Goal: Task Accomplishment & Management: Use online tool/utility

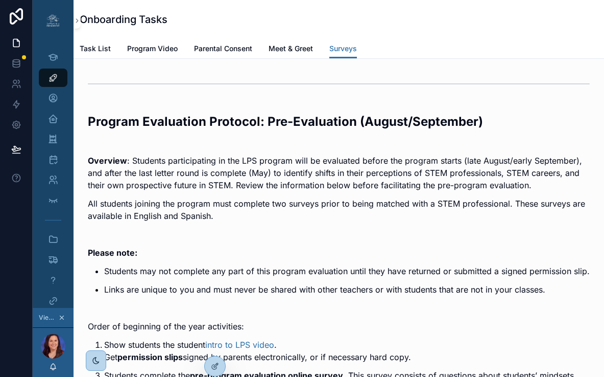
scroll to position [2128, 0]
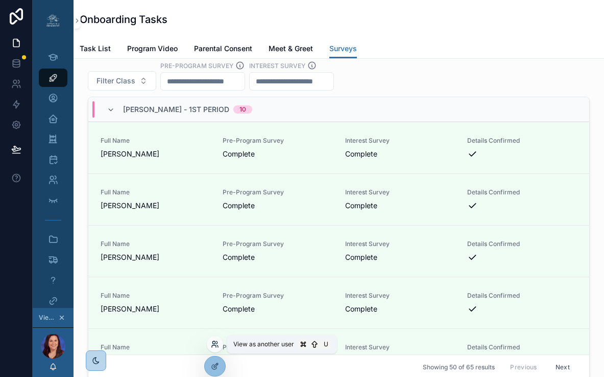
click at [215, 346] on icon at bounding box center [215, 344] width 8 height 8
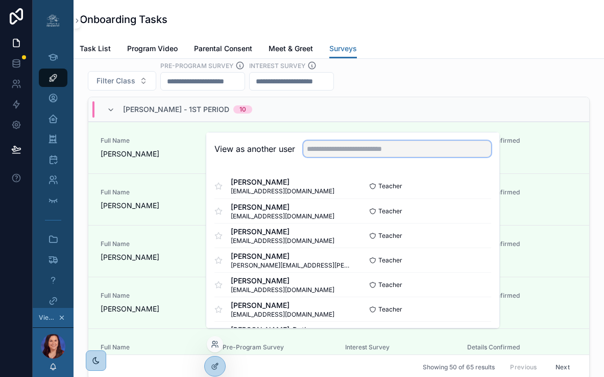
click at [347, 155] on input "text" at bounding box center [398, 149] width 188 height 16
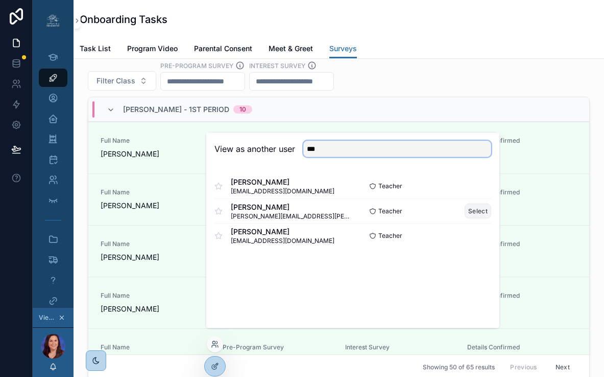
type input "***"
click at [482, 218] on button "Select" at bounding box center [478, 210] width 27 height 15
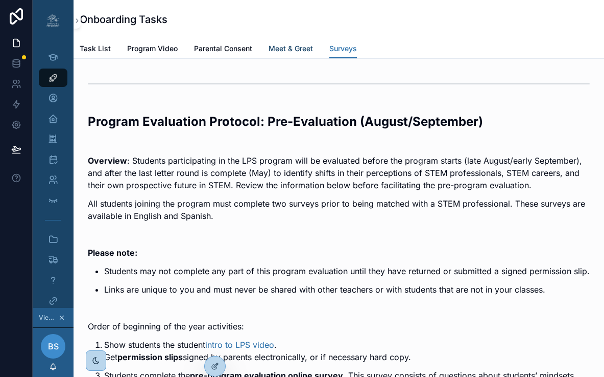
click at [291, 49] on span "Meet & Greet" at bounding box center [291, 48] width 44 height 10
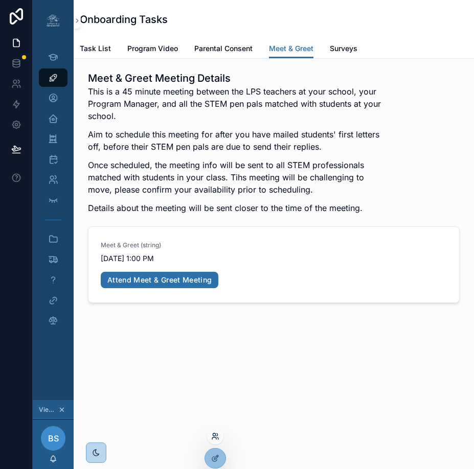
click at [218, 376] on icon at bounding box center [217, 438] width 1 height 2
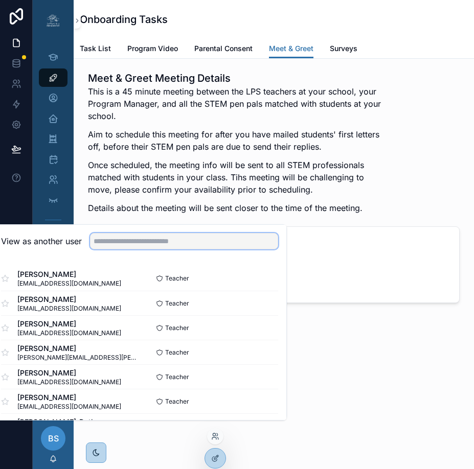
click at [214, 249] on input "text" at bounding box center [184, 241] width 188 height 16
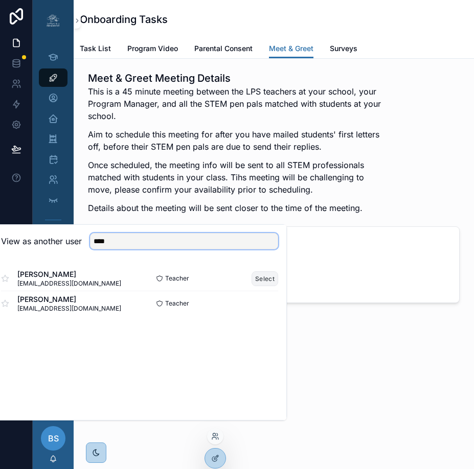
type input "****"
click at [275, 285] on button "Select" at bounding box center [264, 278] width 27 height 15
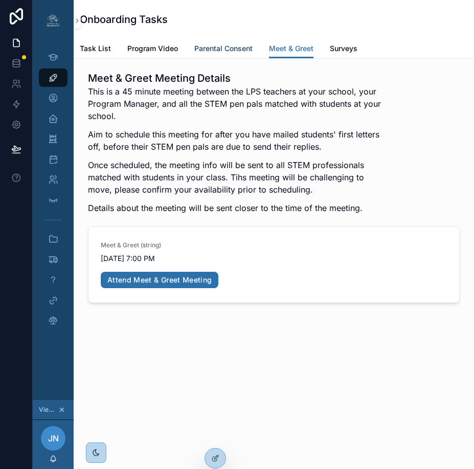
click at [212, 50] on span "Parental Consent" at bounding box center [223, 48] width 58 height 10
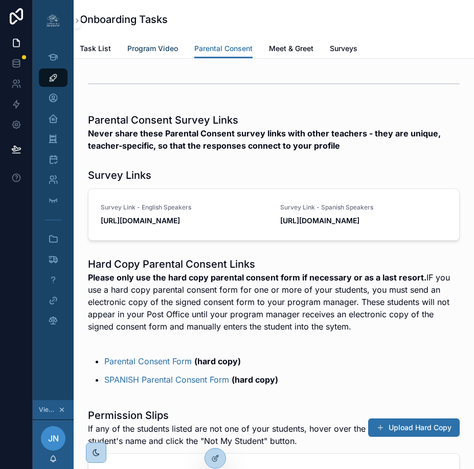
click at [147, 49] on span "Program Video" at bounding box center [152, 48] width 51 height 10
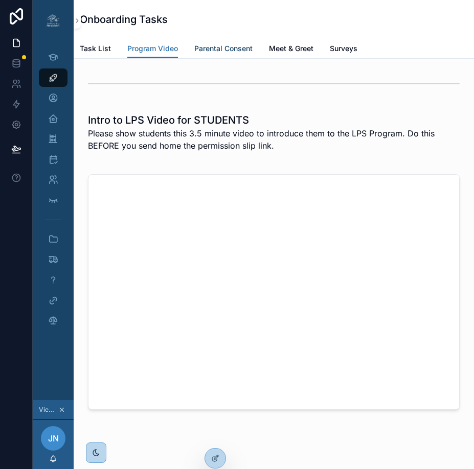
click at [215, 48] on span "Parental Consent" at bounding box center [223, 48] width 58 height 10
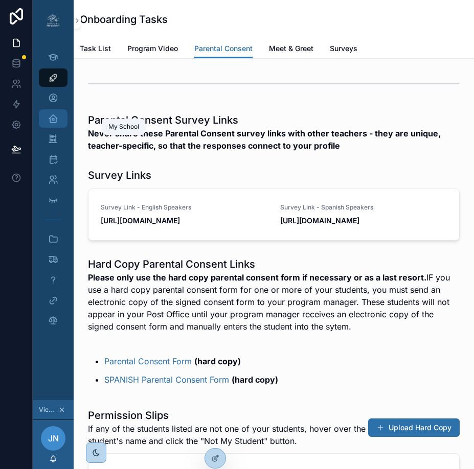
click at [54, 120] on icon "scrollable content" at bounding box center [53, 118] width 10 height 10
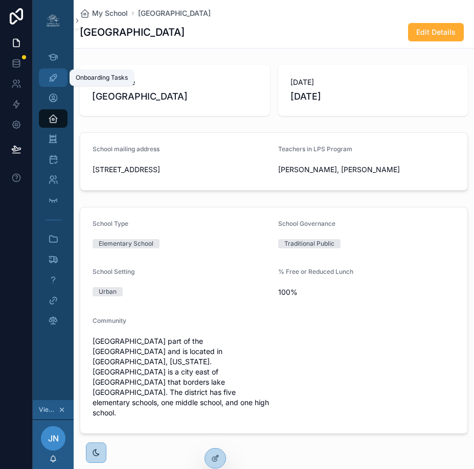
click at [53, 73] on icon "scrollable content" at bounding box center [53, 78] width 10 height 10
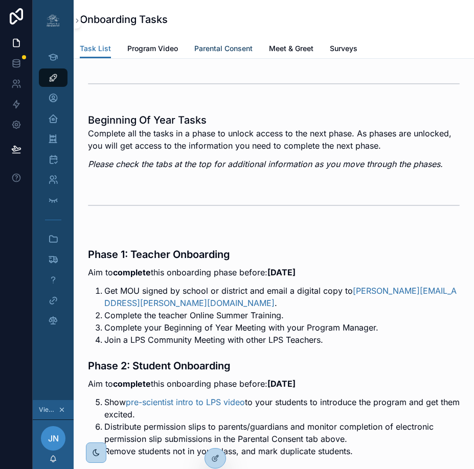
click at [212, 46] on span "Parental Consent" at bounding box center [223, 48] width 58 height 10
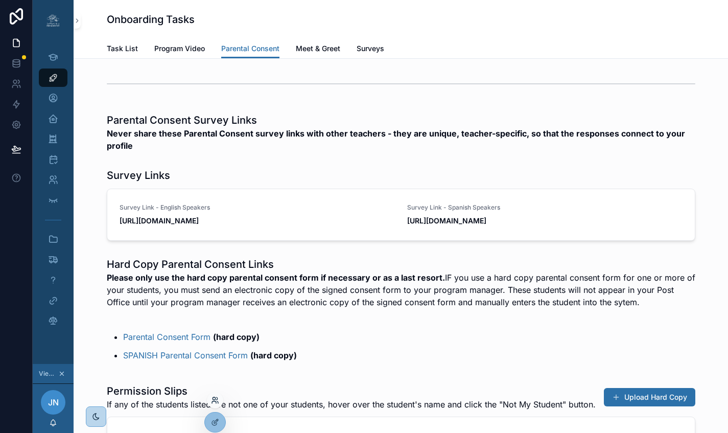
click at [215, 404] on div at bounding box center [215, 400] width 16 height 16
click at [216, 401] on icon at bounding box center [215, 400] width 8 height 8
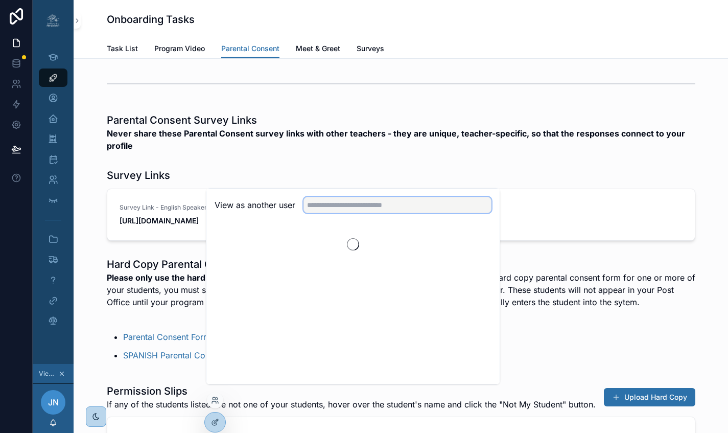
click at [360, 207] on input "text" at bounding box center [398, 205] width 188 height 16
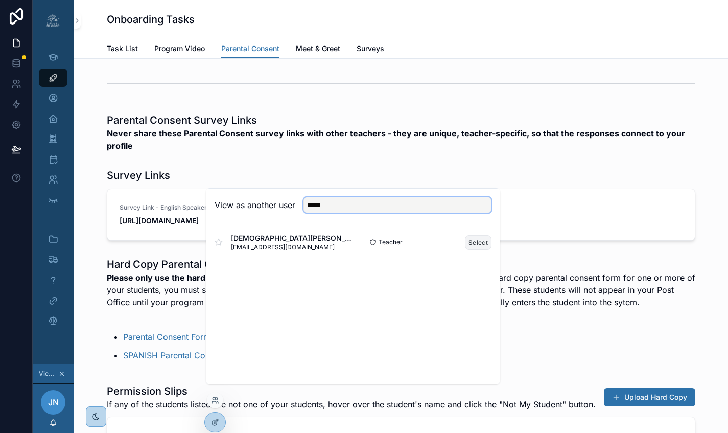
type input "*****"
click at [473, 250] on button "Select" at bounding box center [478, 242] width 27 height 15
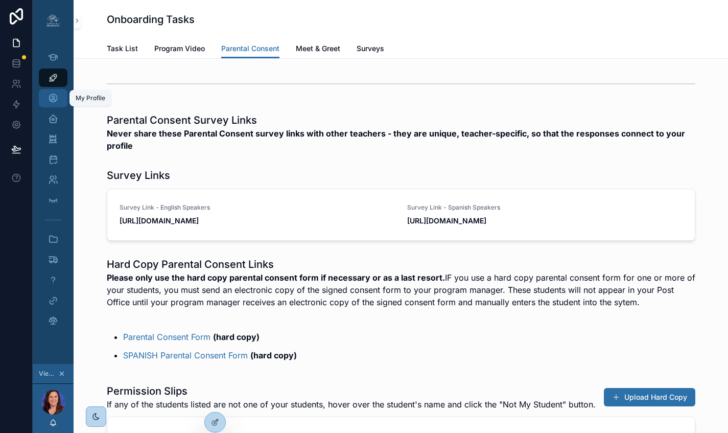
click at [55, 103] on icon "scrollable content" at bounding box center [53, 98] width 10 height 10
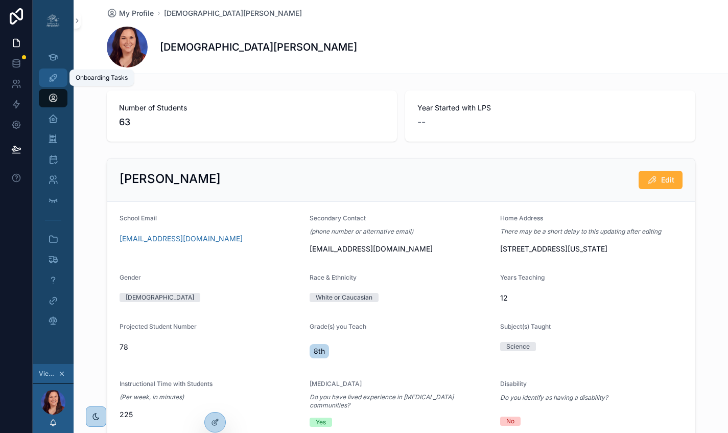
click at [53, 78] on icon "scrollable content" at bounding box center [53, 78] width 10 height 10
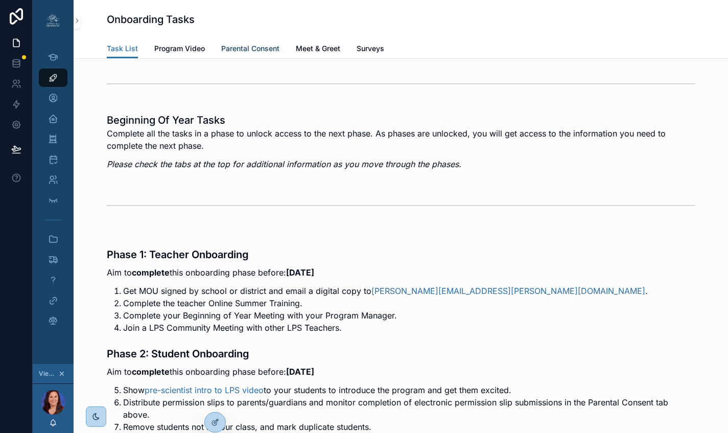
click at [249, 44] on span "Parental Consent" at bounding box center [250, 48] width 58 height 10
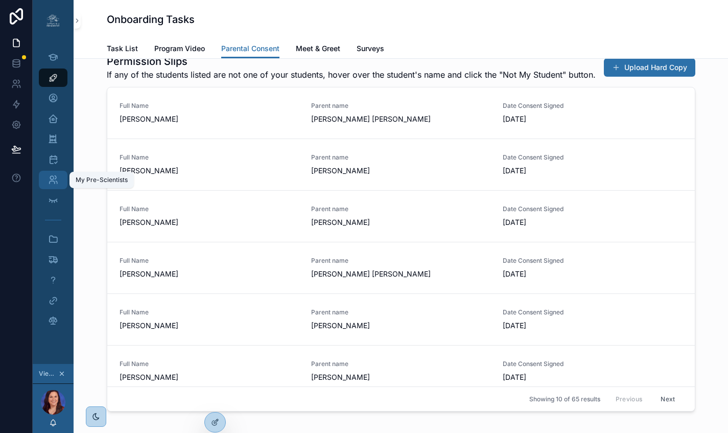
click at [50, 177] on icon "scrollable content" at bounding box center [53, 180] width 10 height 10
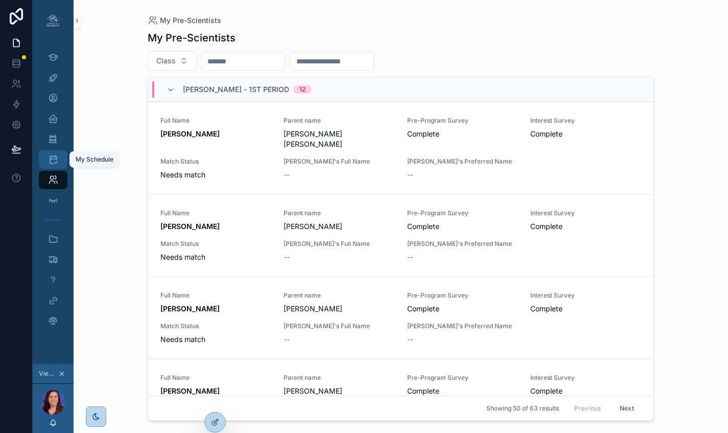
click at [53, 156] on icon "scrollable content" at bounding box center [53, 159] width 10 height 10
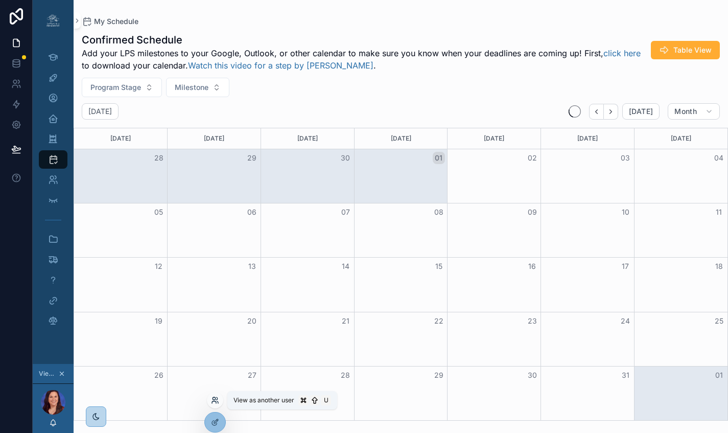
click at [219, 401] on icon at bounding box center [215, 400] width 8 height 8
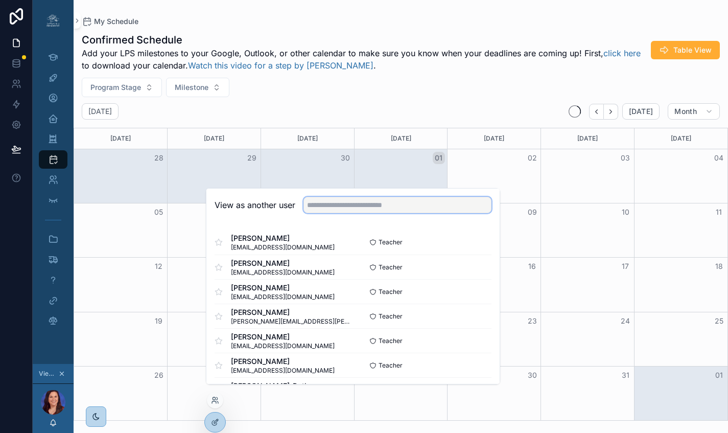
click at [331, 213] on input "text" at bounding box center [398, 205] width 188 height 16
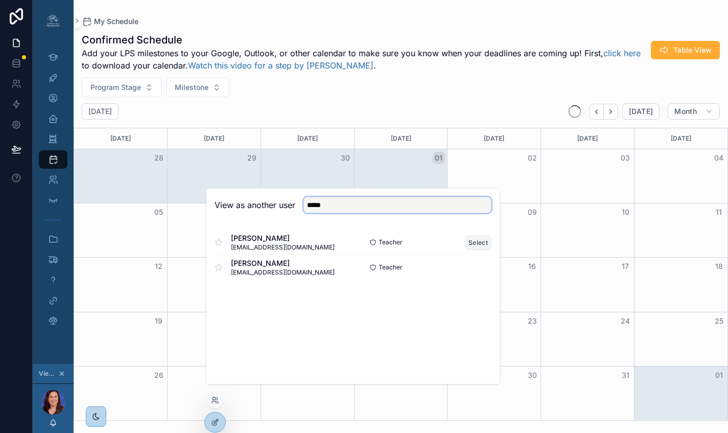
type input "*****"
click at [483, 249] on button "Select" at bounding box center [478, 242] width 27 height 15
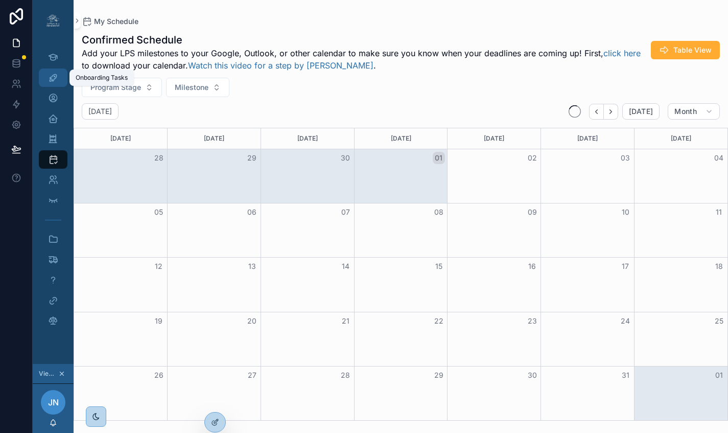
click at [53, 80] on icon "scrollable content" at bounding box center [53, 78] width 10 height 10
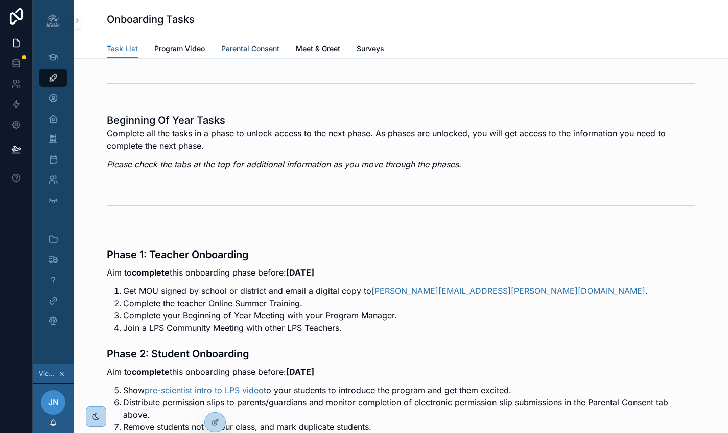
click at [243, 49] on span "Parental Consent" at bounding box center [250, 48] width 58 height 10
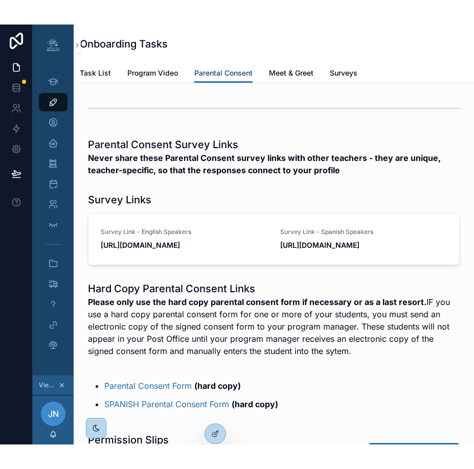
scroll to position [364, 0]
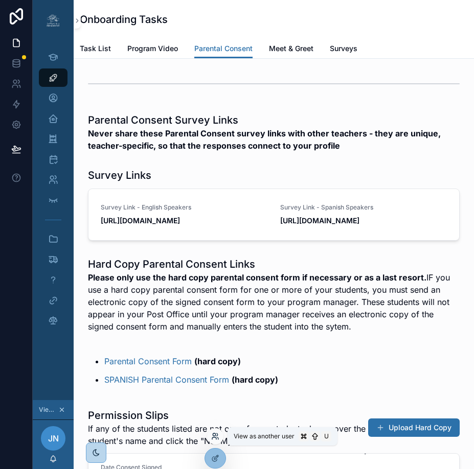
click at [213, 432] on icon at bounding box center [214, 434] width 3 height 3
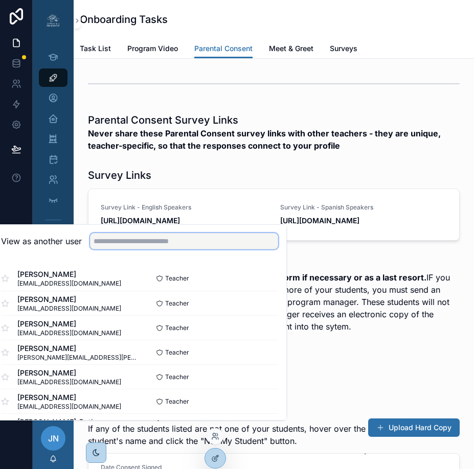
click at [170, 245] on input "text" at bounding box center [184, 241] width 188 height 16
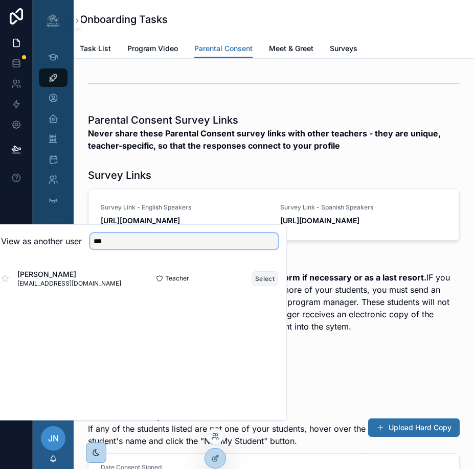
type input "***"
click at [273, 286] on button "Select" at bounding box center [264, 278] width 27 height 15
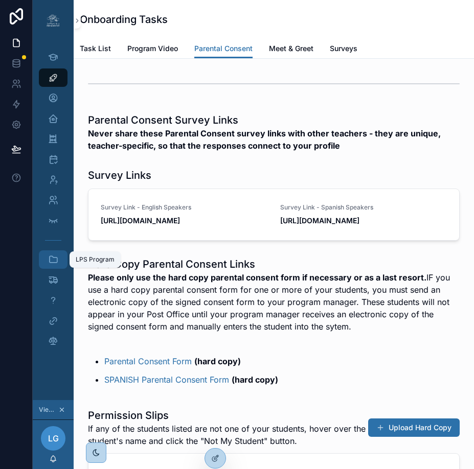
click at [54, 261] on icon "scrollable content" at bounding box center [53, 259] width 10 height 10
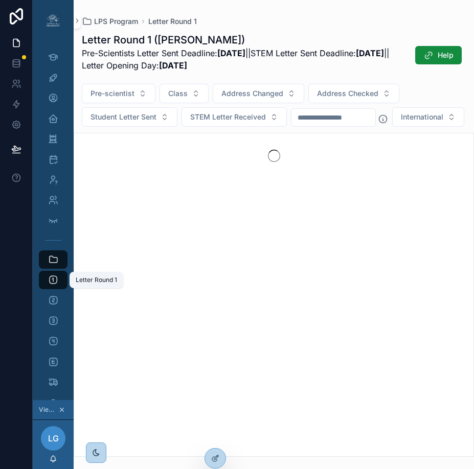
click at [53, 275] on icon "scrollable content" at bounding box center [53, 280] width 10 height 10
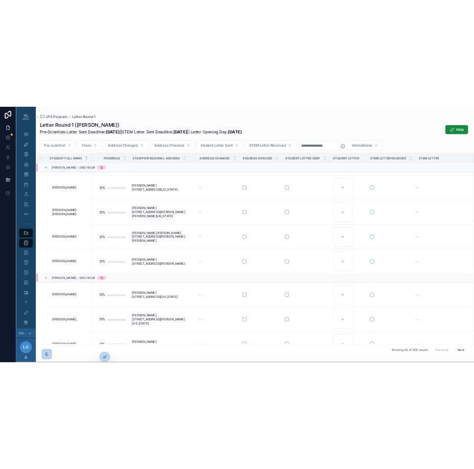
scroll to position [1263, 0]
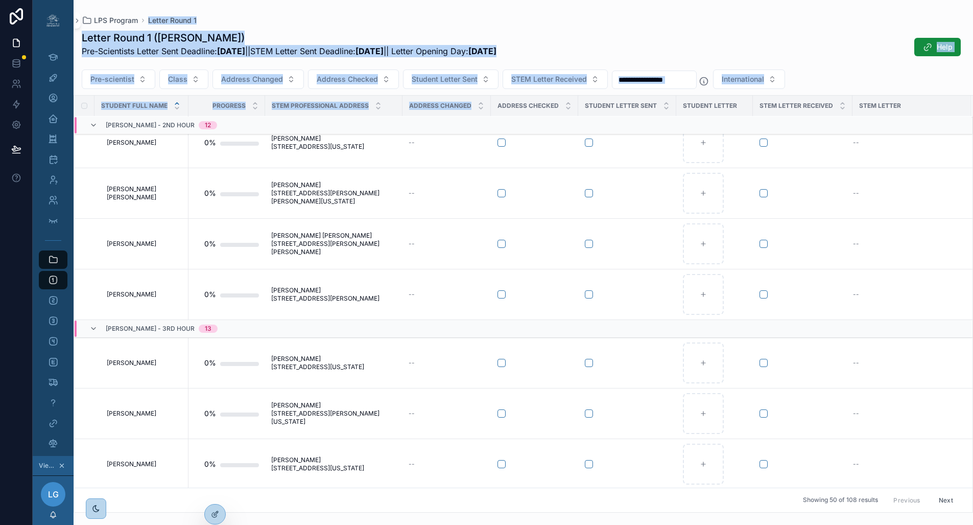
drag, startPoint x: 326, startPoint y: 1, endPoint x: 528, endPoint y: 100, distance: 224.4
click at [473, 100] on div "LPS Program Letter Round 1 Letter Round 1 (Lezly Garcia) Pre-Scientists Letter …" at bounding box center [524, 256] width 900 height 512
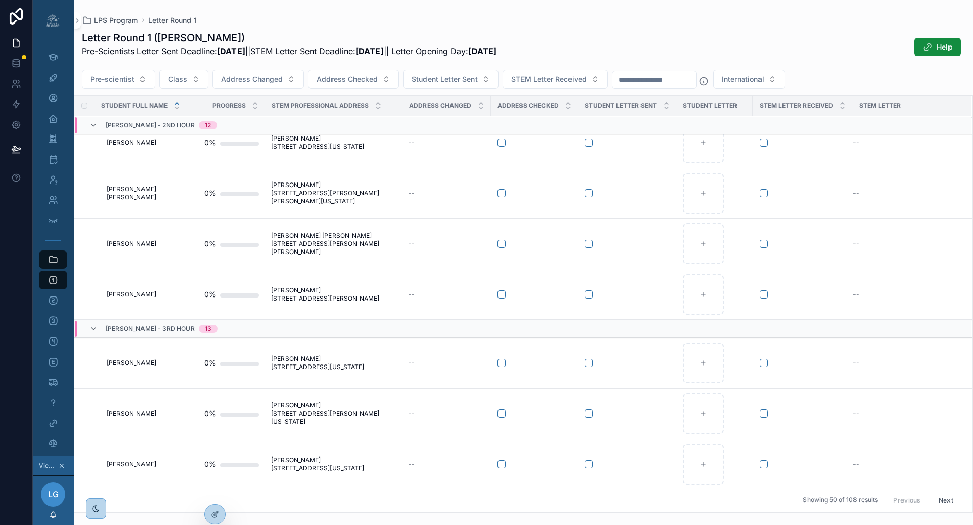
click at [358, 24] on div "LPS Program Letter Round 1" at bounding box center [523, 20] width 883 height 8
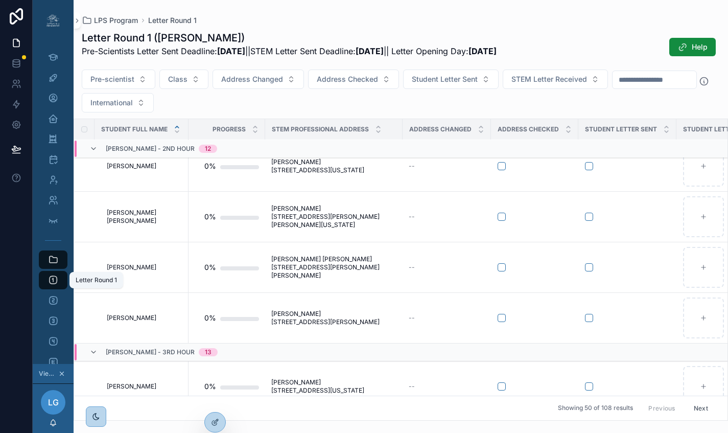
click at [50, 279] on icon "scrollable content" at bounding box center [53, 280] width 10 height 10
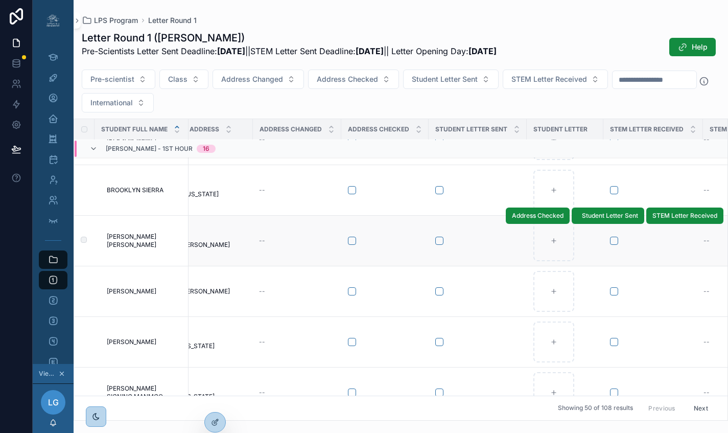
scroll to position [383, 150]
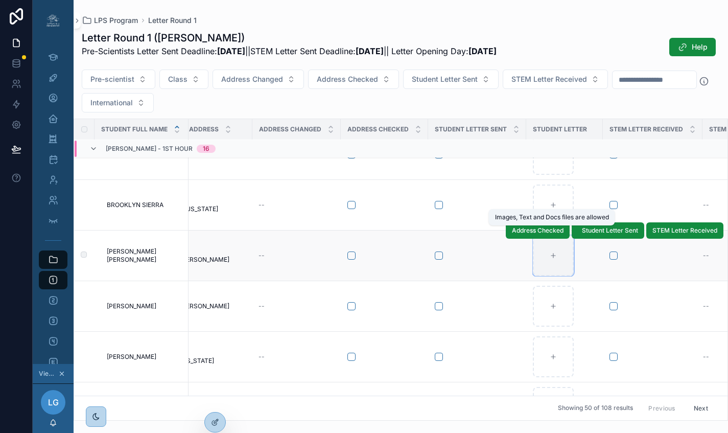
click at [473, 255] on icon "scrollable content" at bounding box center [553, 255] width 4 height 0
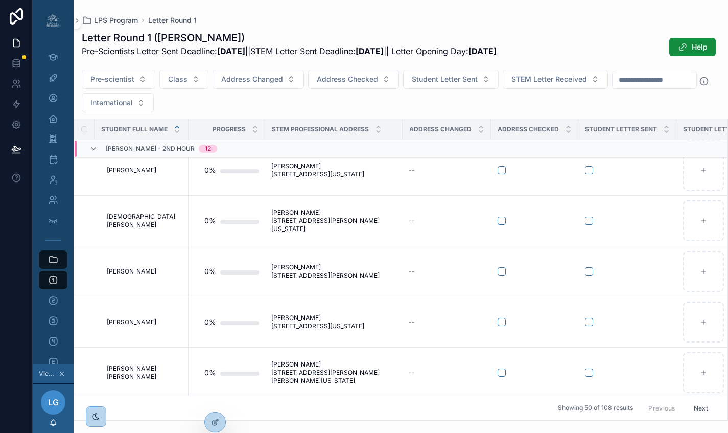
scroll to position [1108, 0]
click at [216, 398] on icon at bounding box center [215, 400] width 8 height 8
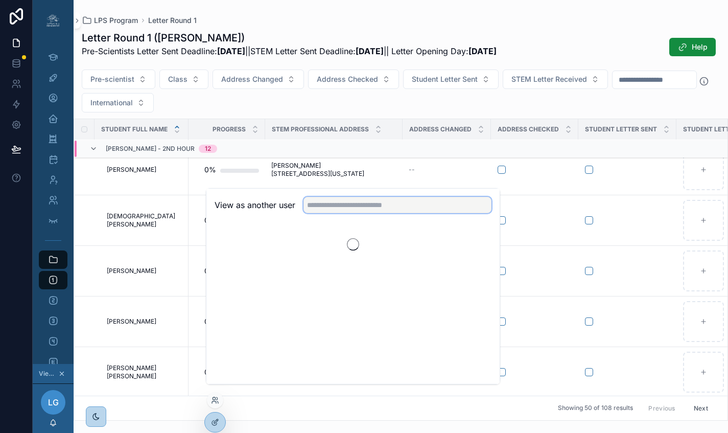
click at [321, 211] on input "text" at bounding box center [398, 205] width 188 height 16
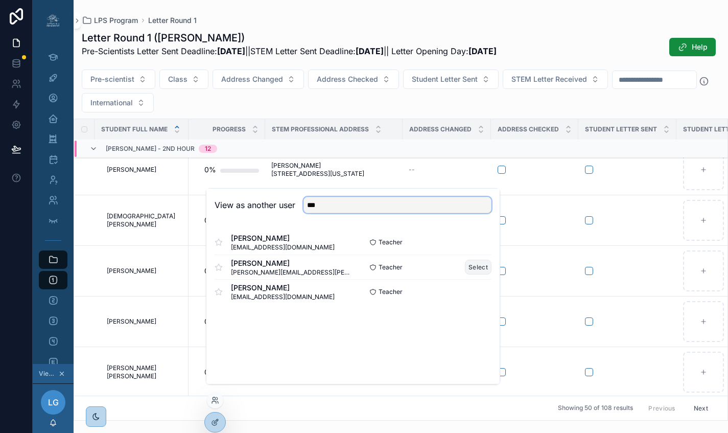
type input "***"
click at [473, 273] on button "Select" at bounding box center [478, 267] width 27 height 15
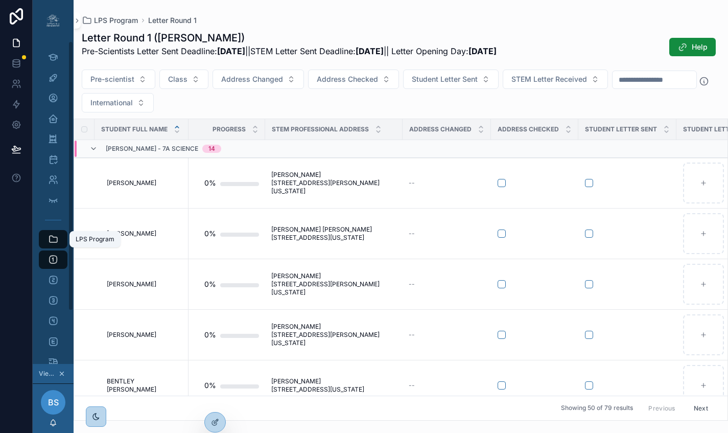
click at [51, 235] on icon "scrollable content" at bounding box center [53, 239] width 10 height 10
click at [54, 256] on icon "scrollable content" at bounding box center [53, 259] width 10 height 10
click at [89, 146] on icon "scrollable content" at bounding box center [93, 149] width 8 height 8
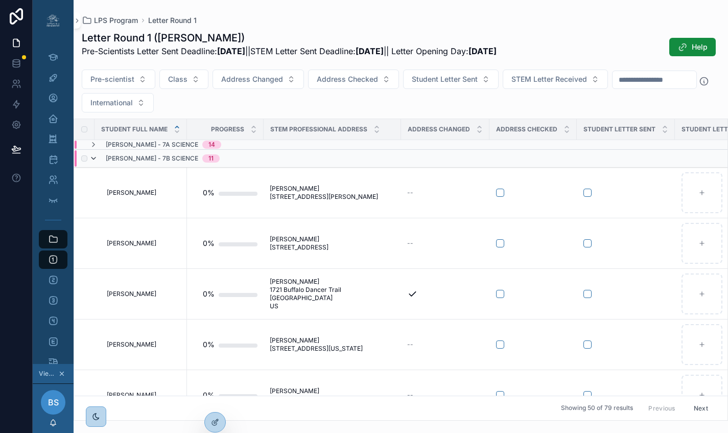
click at [92, 157] on icon "scrollable content" at bounding box center [93, 158] width 8 height 8
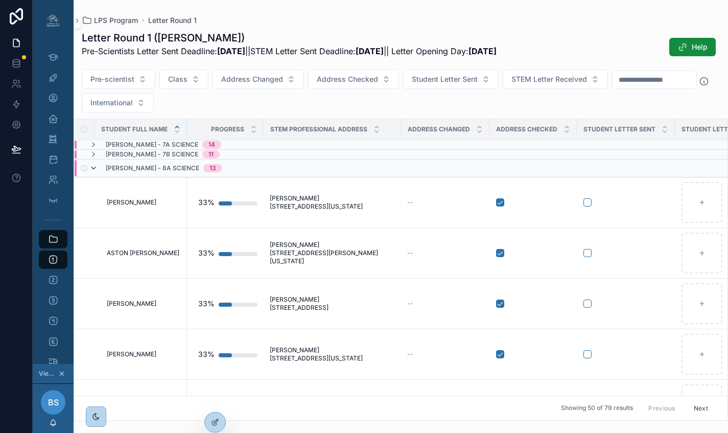
click at [93, 169] on icon "scrollable content" at bounding box center [93, 168] width 8 height 8
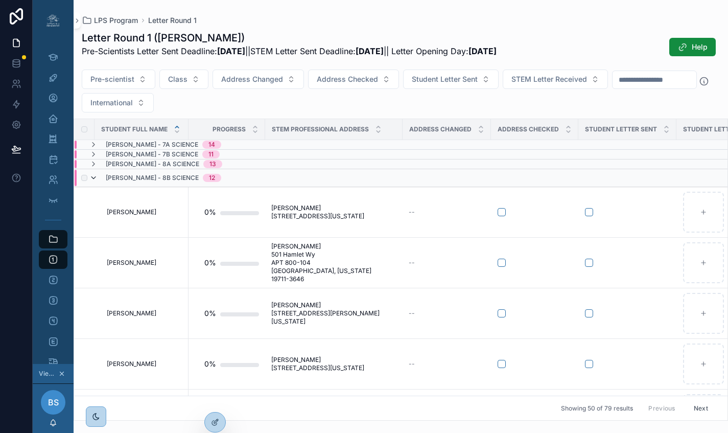
click at [95, 178] on icon "scrollable content" at bounding box center [93, 178] width 8 height 8
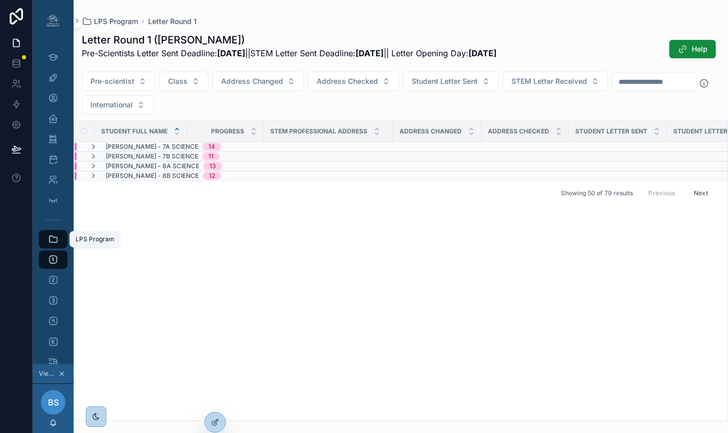
click at [55, 243] on icon "scrollable content" at bounding box center [53, 239] width 10 height 10
click at [55, 261] on icon "scrollable content" at bounding box center [53, 259] width 10 height 10
click at [93, 146] on icon "scrollable content" at bounding box center [93, 147] width 8 height 8
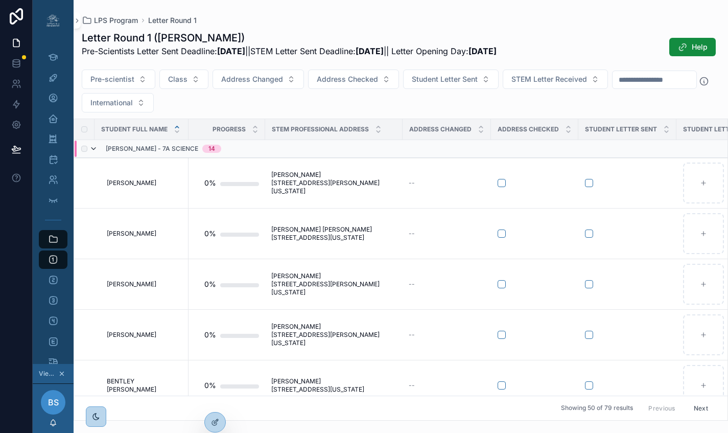
click at [95, 148] on icon "scrollable content" at bounding box center [93, 149] width 8 height 8
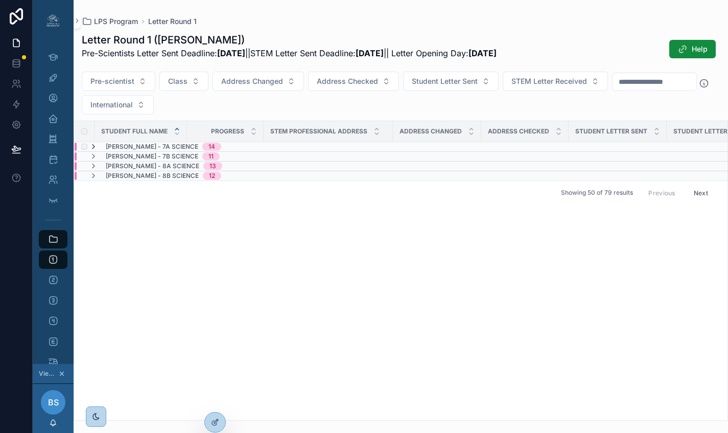
click at [95, 144] on icon "scrollable content" at bounding box center [93, 147] width 8 height 8
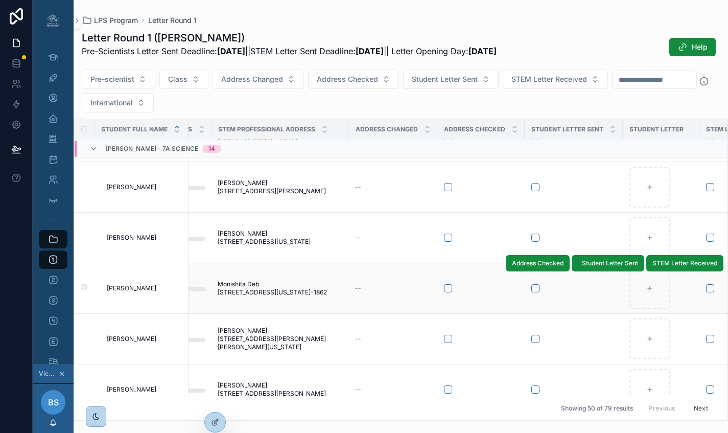
scroll to position [298, 54]
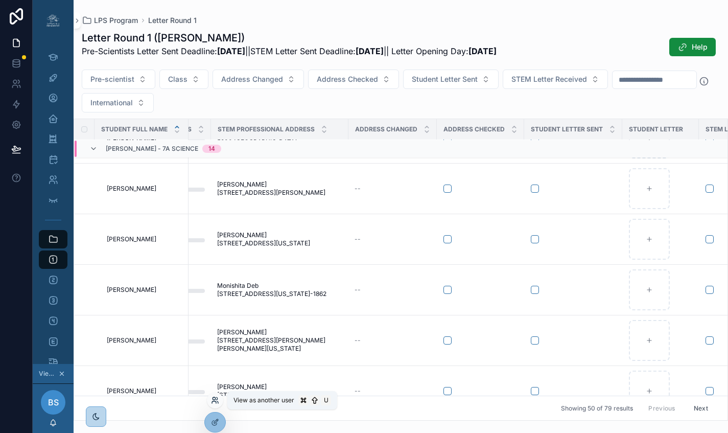
click at [214, 398] on icon at bounding box center [215, 400] width 8 height 8
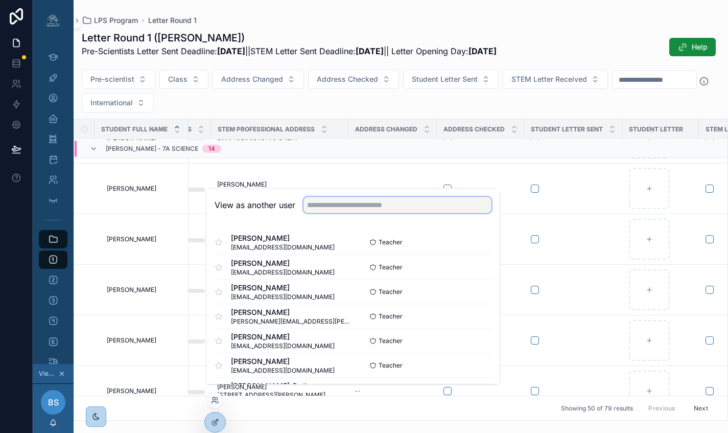
click at [341, 209] on input "text" at bounding box center [398, 205] width 188 height 16
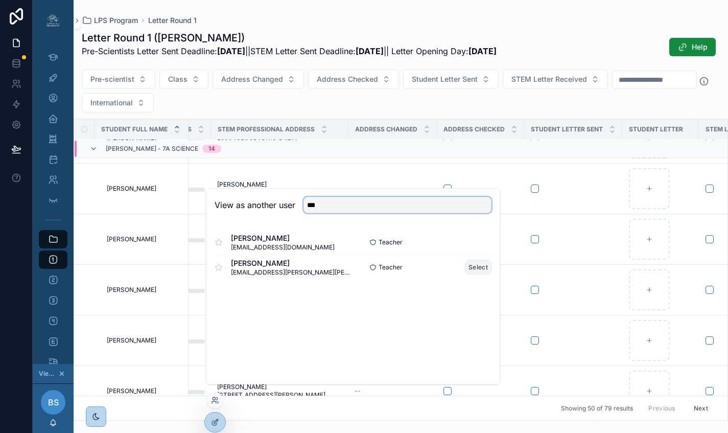
type input "***"
click at [475, 273] on button "Select" at bounding box center [478, 267] width 27 height 15
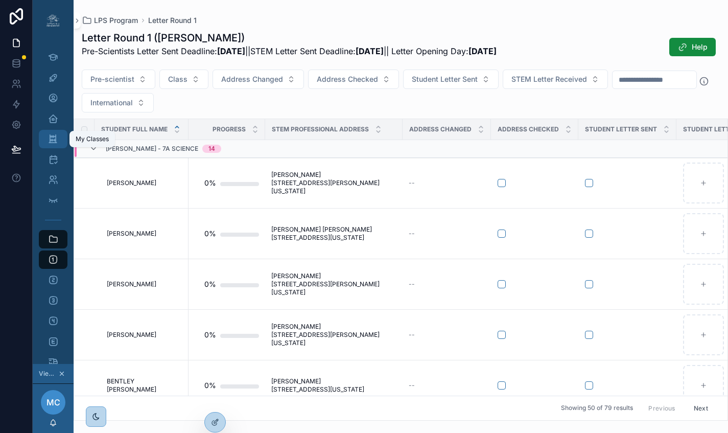
click at [57, 136] on icon "scrollable content" at bounding box center [53, 139] width 10 height 10
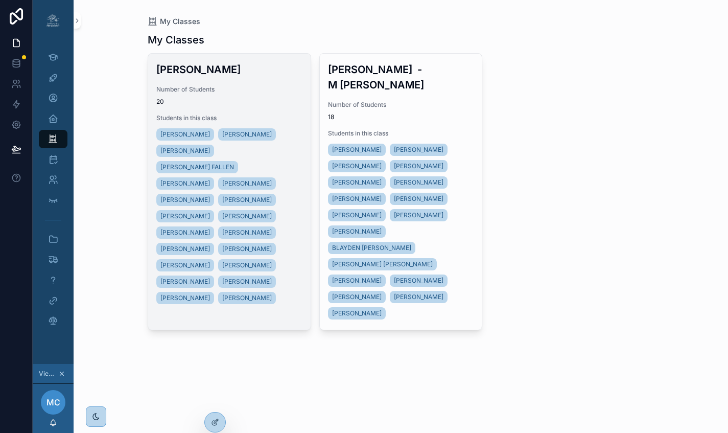
click at [263, 103] on span "20" at bounding box center [229, 102] width 146 height 8
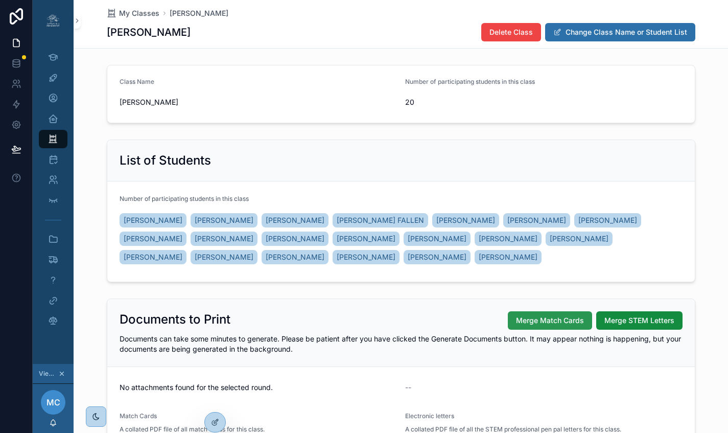
click at [529, 320] on span "Merge Match Cards" at bounding box center [550, 320] width 68 height 10
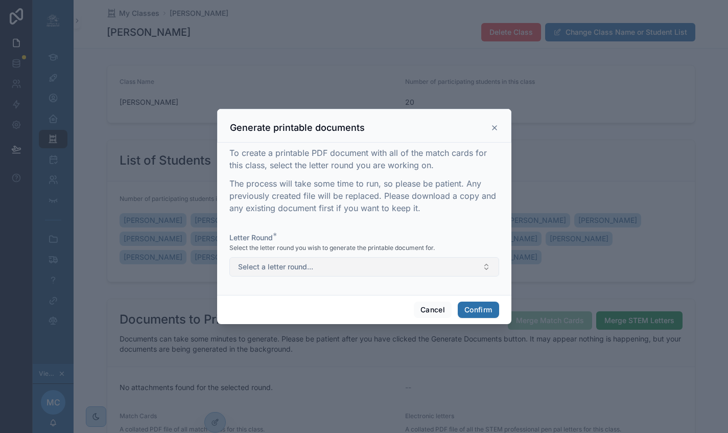
click at [440, 273] on button "Select a letter round..." at bounding box center [364, 266] width 270 height 19
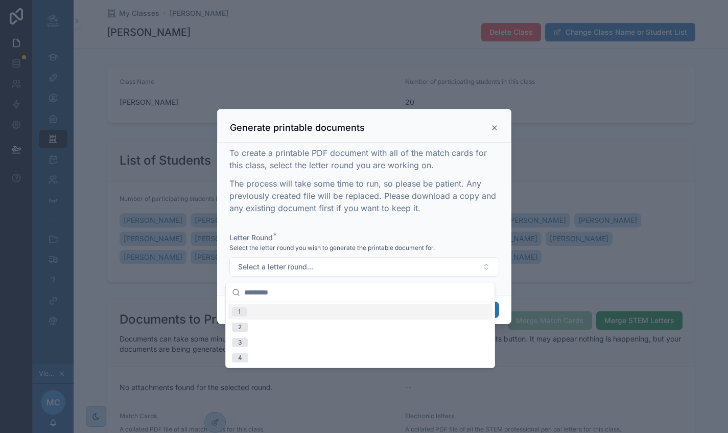
click at [402, 313] on div "1" at bounding box center [360, 311] width 265 height 15
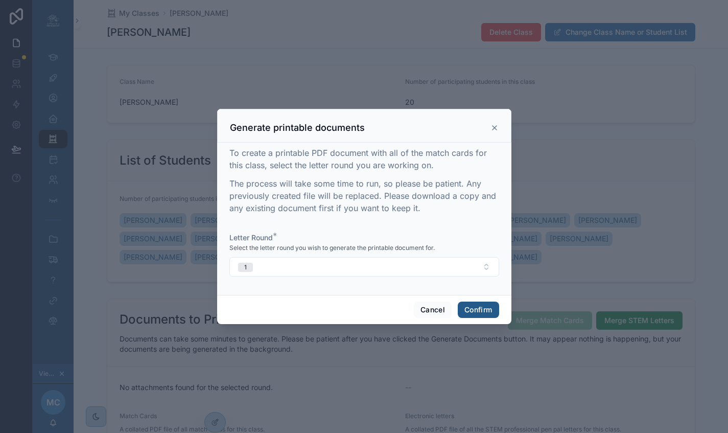
click at [472, 313] on button "Confirm" at bounding box center [478, 309] width 41 height 16
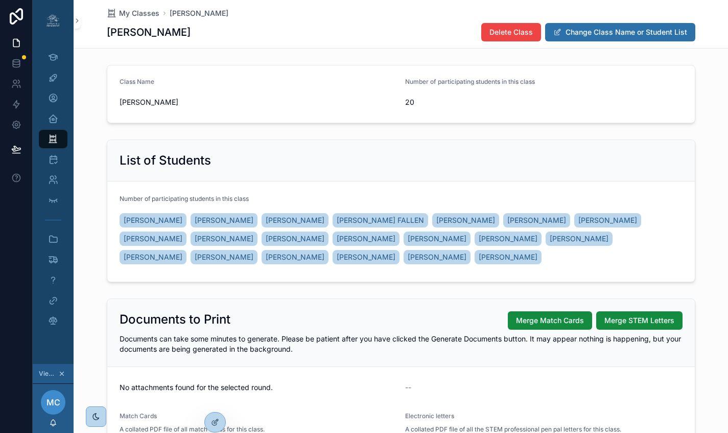
scroll to position [0, 8]
click at [51, 142] on div "My Classes" at bounding box center [53, 139] width 16 height 16
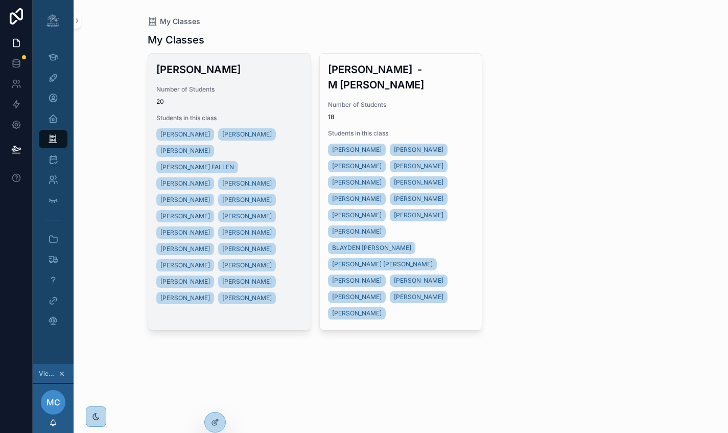
click at [245, 83] on div "Mrs. Caudill - Kinser Number of Students 20 Students in this class MARLENA SHOR…" at bounding box center [229, 184] width 162 height 261
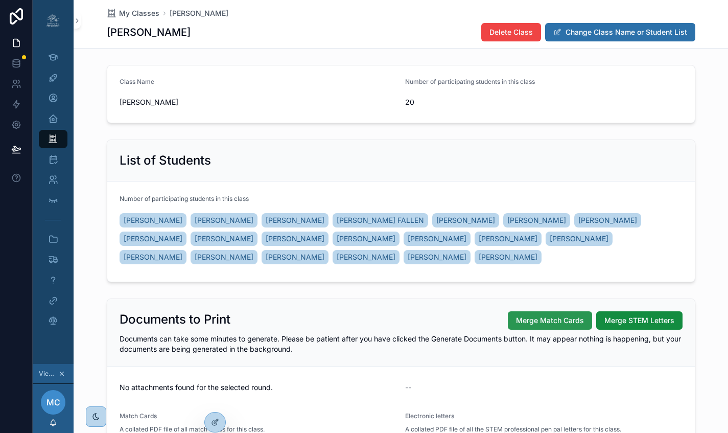
click at [546, 322] on span "Merge Match Cards" at bounding box center [550, 320] width 68 height 10
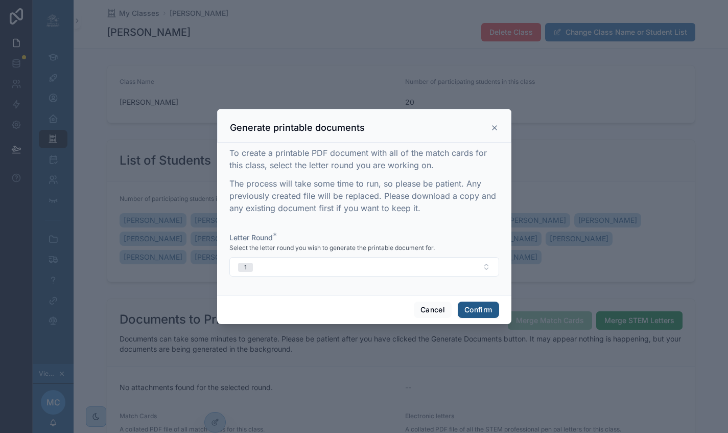
click at [486, 317] on button "Confirm" at bounding box center [478, 309] width 41 height 16
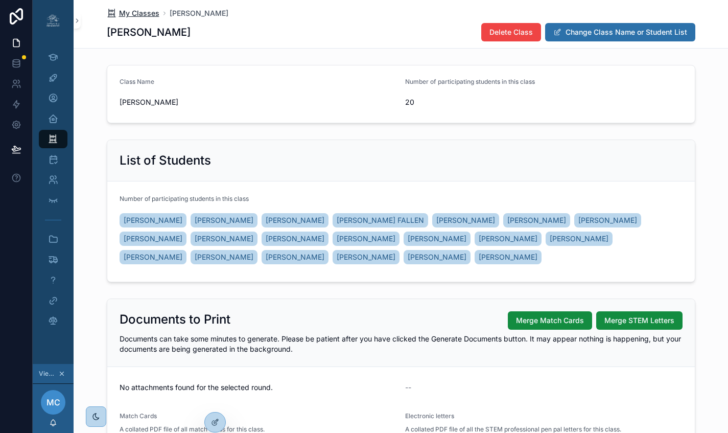
click at [148, 14] on span "My Classes" at bounding box center [139, 13] width 40 height 10
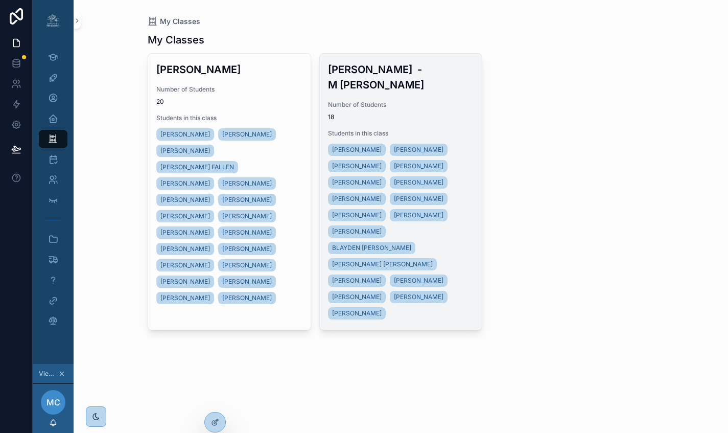
click at [388, 101] on span "Number of Students" at bounding box center [401, 105] width 146 height 8
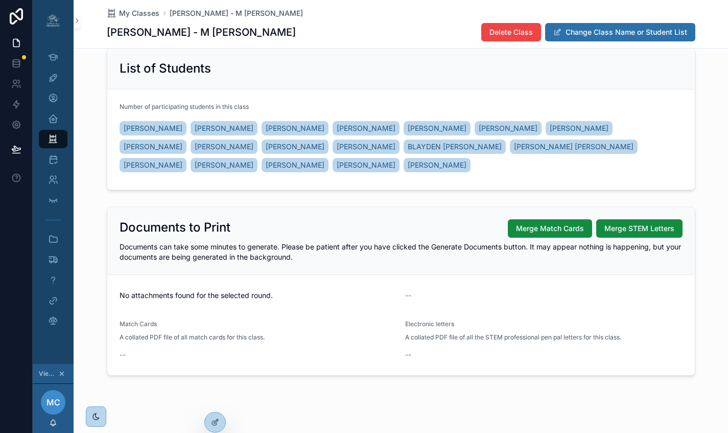
scroll to position [95, 0]
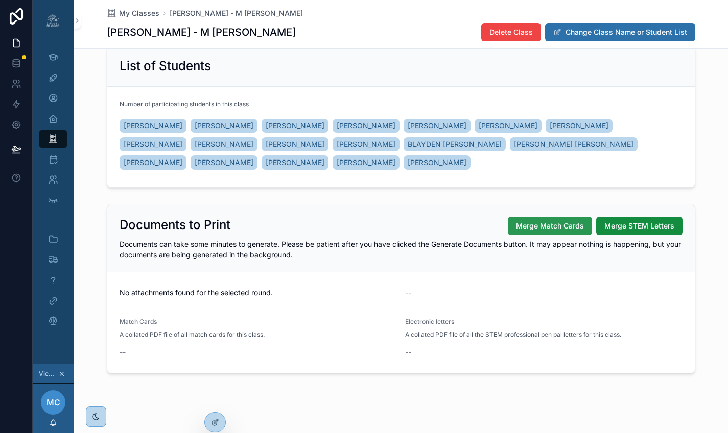
click at [569, 230] on span "Merge Match Cards" at bounding box center [550, 226] width 68 height 10
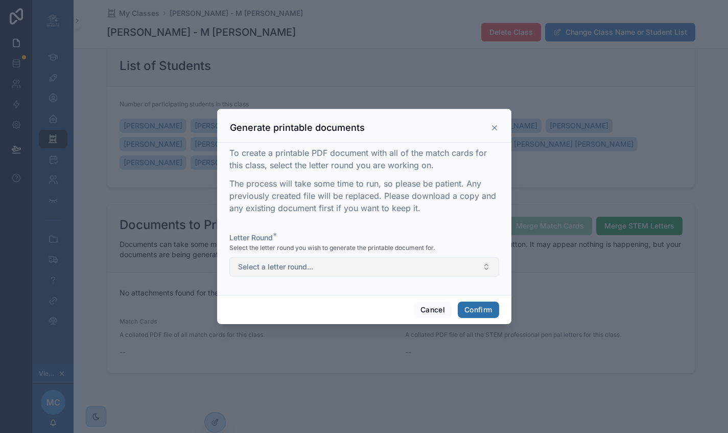
click at [339, 276] on button "Select a letter round..." at bounding box center [364, 266] width 270 height 19
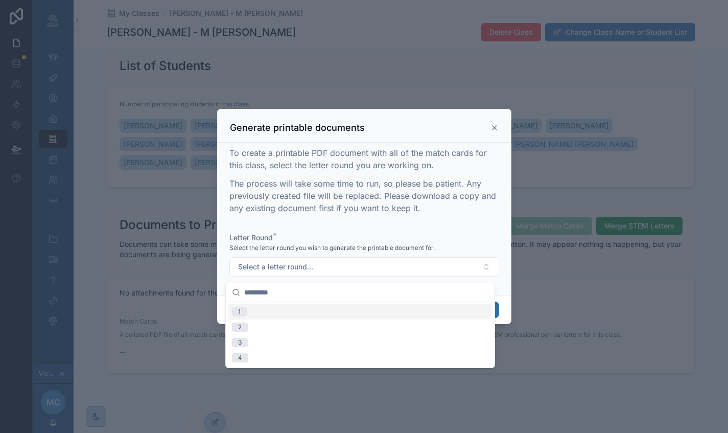
click at [307, 314] on div "1" at bounding box center [360, 311] width 265 height 15
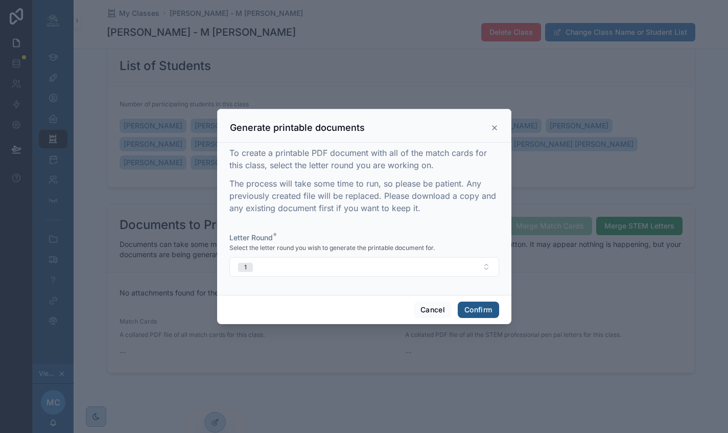
click at [472, 311] on button "Confirm" at bounding box center [478, 309] width 41 height 16
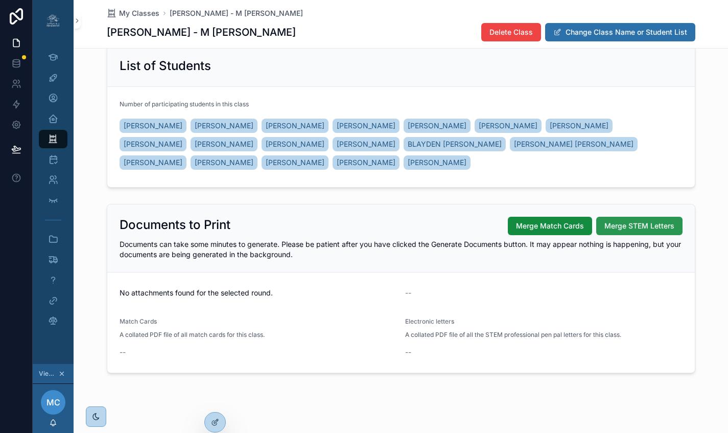
click at [641, 227] on span "Merge STEM Letters" at bounding box center [639, 226] width 70 height 10
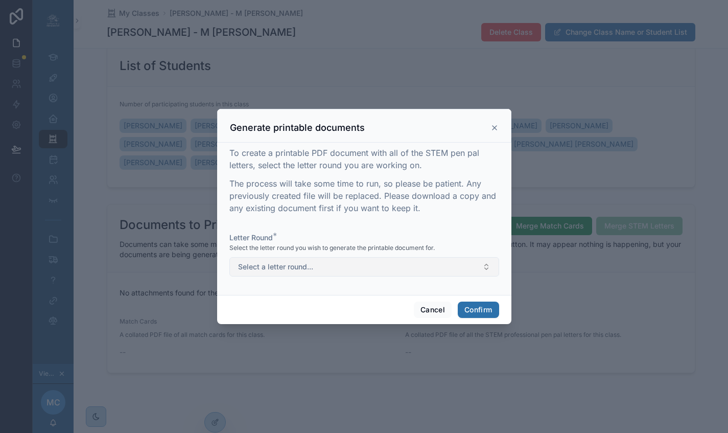
click at [300, 270] on span "Select a letter round..." at bounding box center [275, 267] width 75 height 10
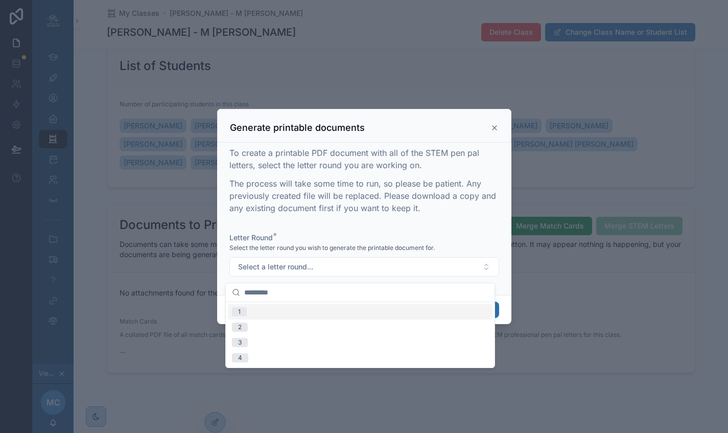
click at [276, 310] on div "1" at bounding box center [360, 311] width 265 height 15
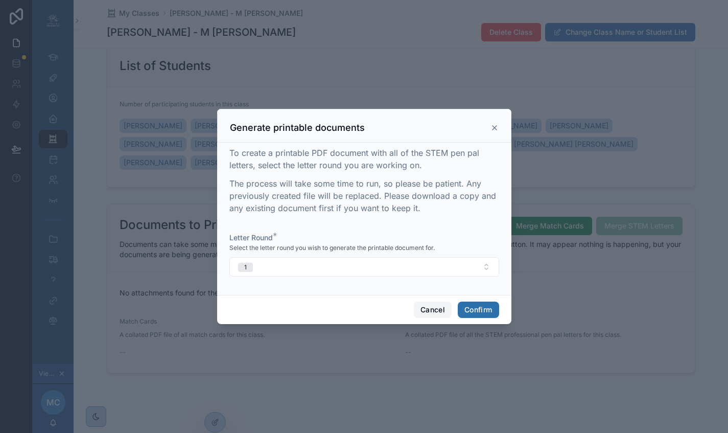
click at [429, 313] on button "Cancel" at bounding box center [433, 309] width 38 height 16
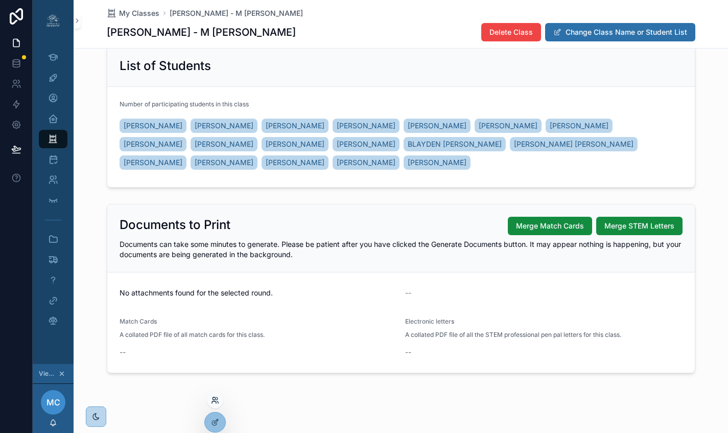
click at [216, 401] on icon at bounding box center [215, 400] width 8 height 8
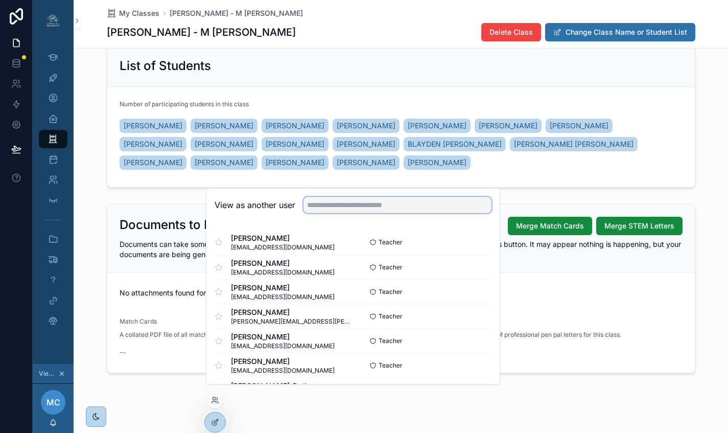
click at [344, 213] on input "text" at bounding box center [398, 205] width 188 height 16
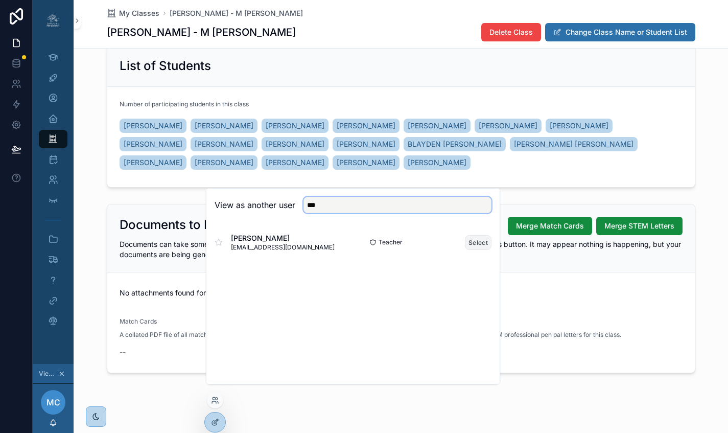
type input "***"
click at [475, 250] on button "Select" at bounding box center [478, 242] width 27 height 15
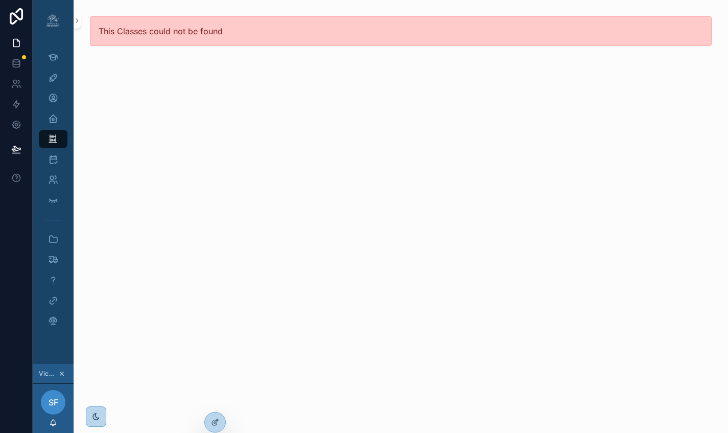
scroll to position [0, 3]
click at [52, 240] on icon "scrollable content" at bounding box center [53, 239] width 10 height 10
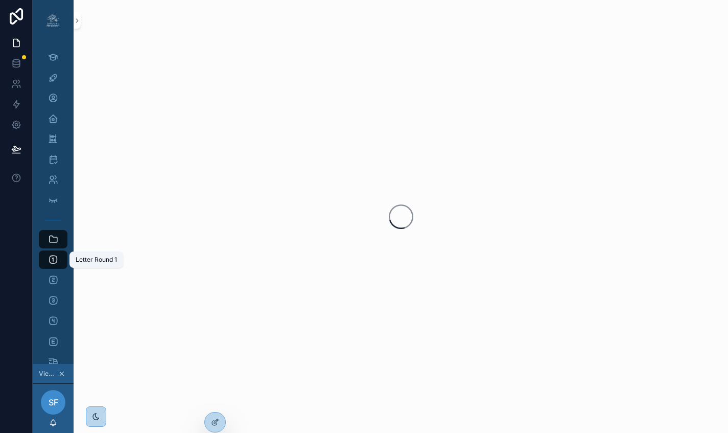
click at [48, 260] on icon "scrollable content" at bounding box center [53, 259] width 10 height 10
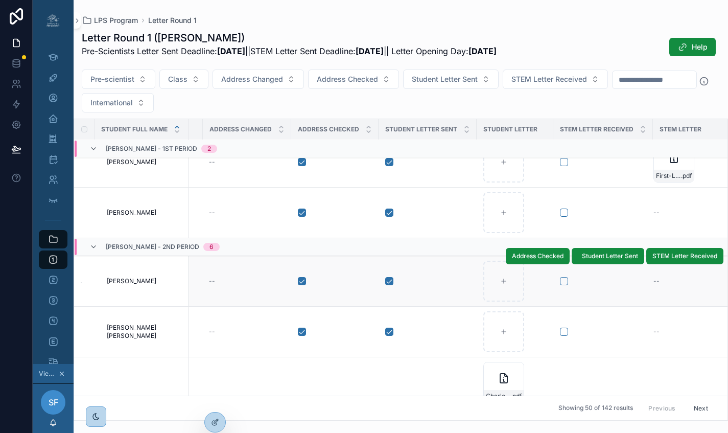
scroll to position [20, 200]
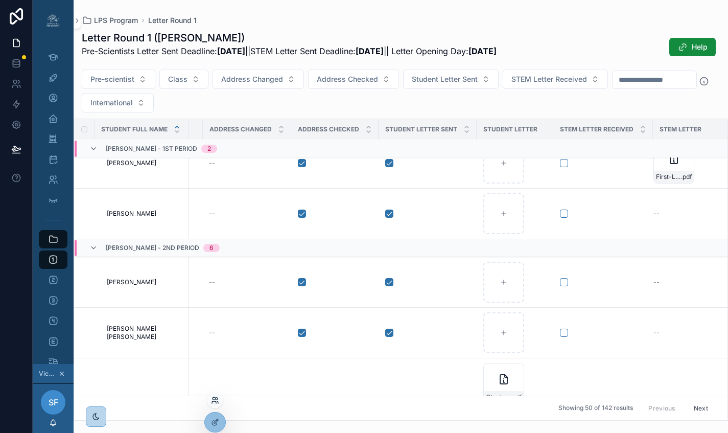
click at [215, 400] on icon at bounding box center [215, 400] width 8 height 8
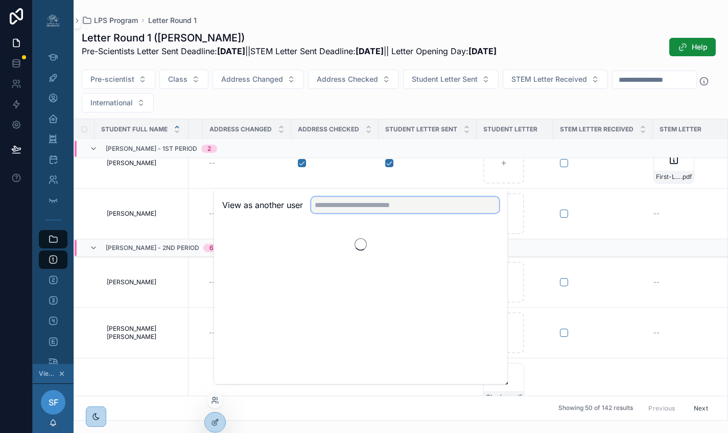
click at [350, 213] on input "text" at bounding box center [405, 205] width 188 height 16
type input "*****"
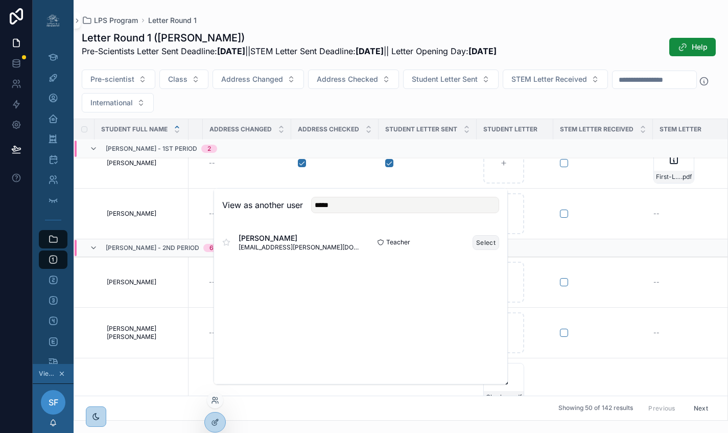
click at [475, 250] on button "Select" at bounding box center [486, 242] width 27 height 15
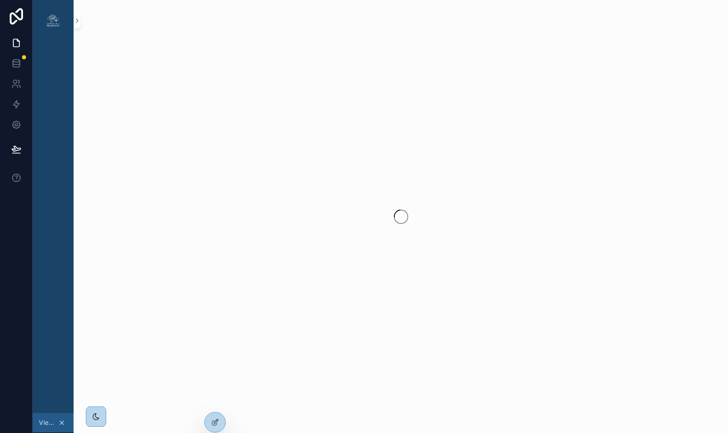
scroll to position [0, 8]
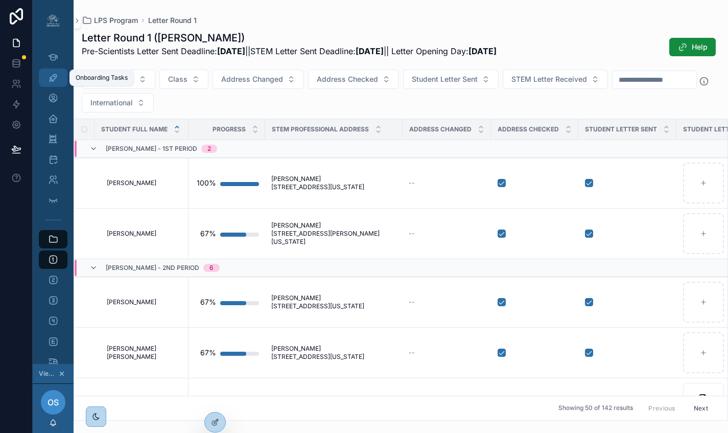
click at [47, 83] on div "Onboarding Tasks" at bounding box center [53, 77] width 16 height 16
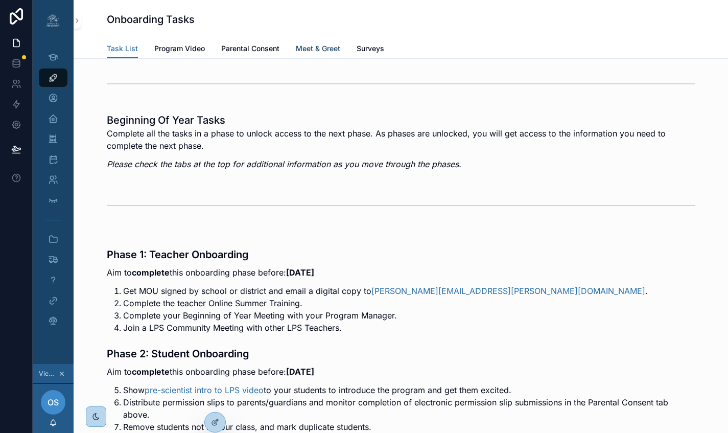
click at [308, 49] on span "Meet & Greet" at bounding box center [318, 48] width 44 height 10
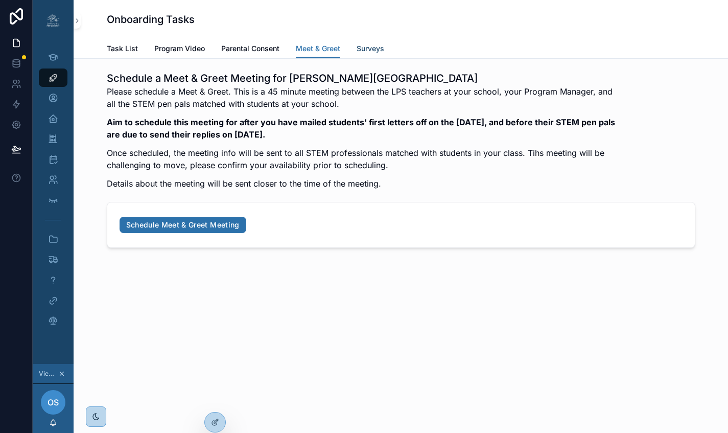
click at [365, 51] on span "Surveys" at bounding box center [371, 48] width 28 height 10
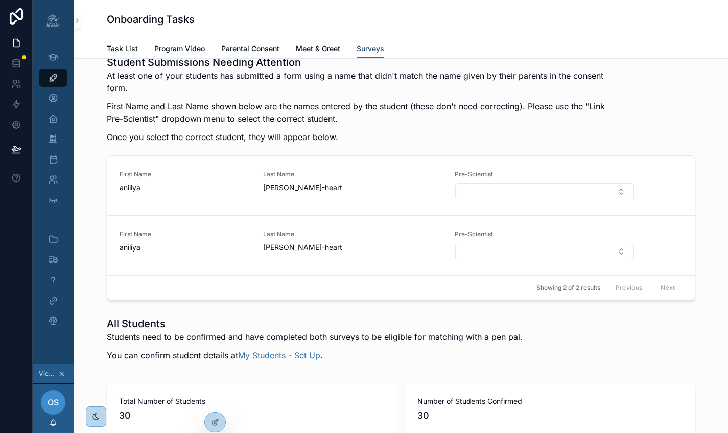
scroll to position [1480, 0]
click at [216, 400] on icon at bounding box center [215, 400] width 8 height 8
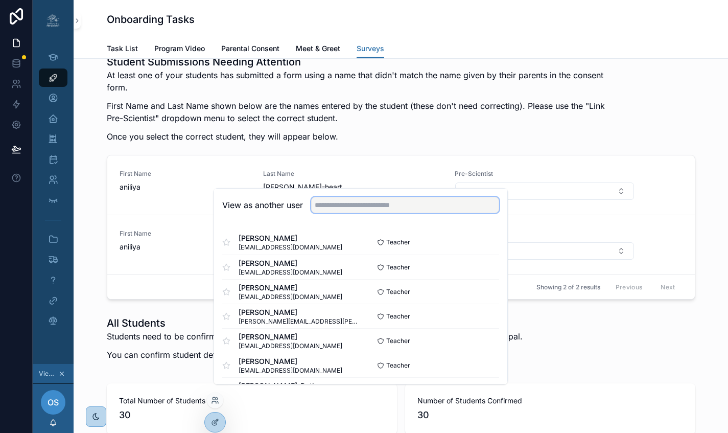
click at [346, 213] on input "text" at bounding box center [405, 205] width 188 height 16
type input "***"
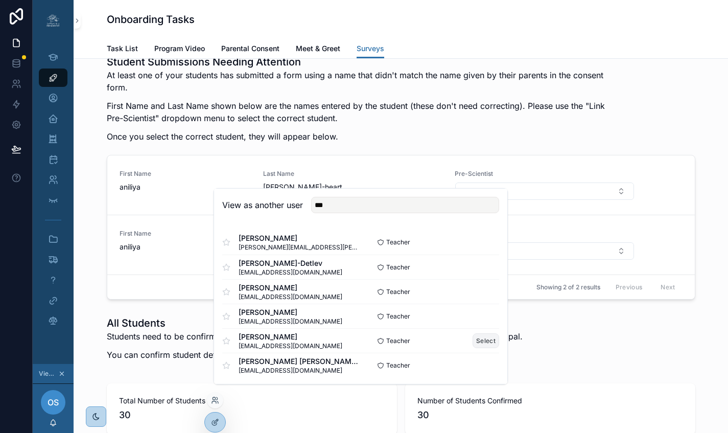
click at [474, 348] on button "Select" at bounding box center [486, 340] width 27 height 15
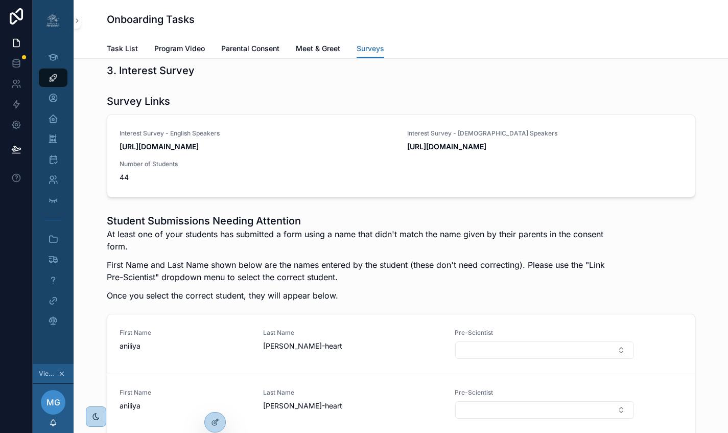
scroll to position [1324, 0]
